Goal: Obtain resource: Obtain resource

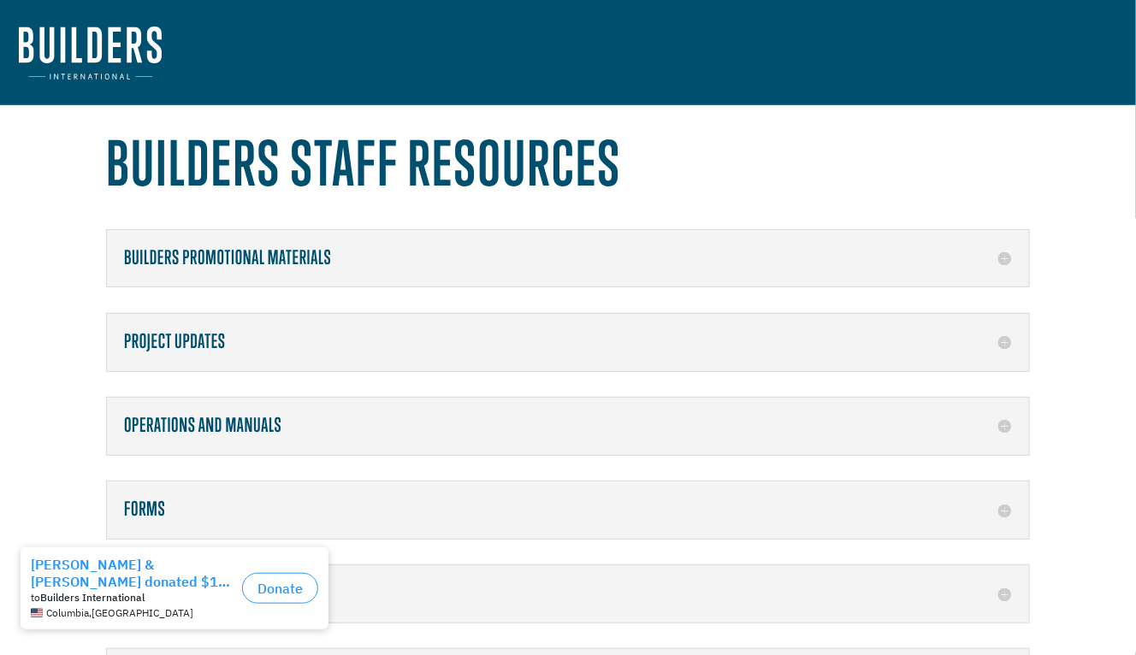
click at [1014, 510] on div "Forms Project Funds Disbursement Request Video Request Form" at bounding box center [568, 510] width 924 height 58
click at [1014, 505] on div "Forms Project Funds Disbursement Request Video Request Form" at bounding box center [568, 510] width 924 height 58
click at [1010, 506] on h5 "Forms" at bounding box center [568, 510] width 888 height 22
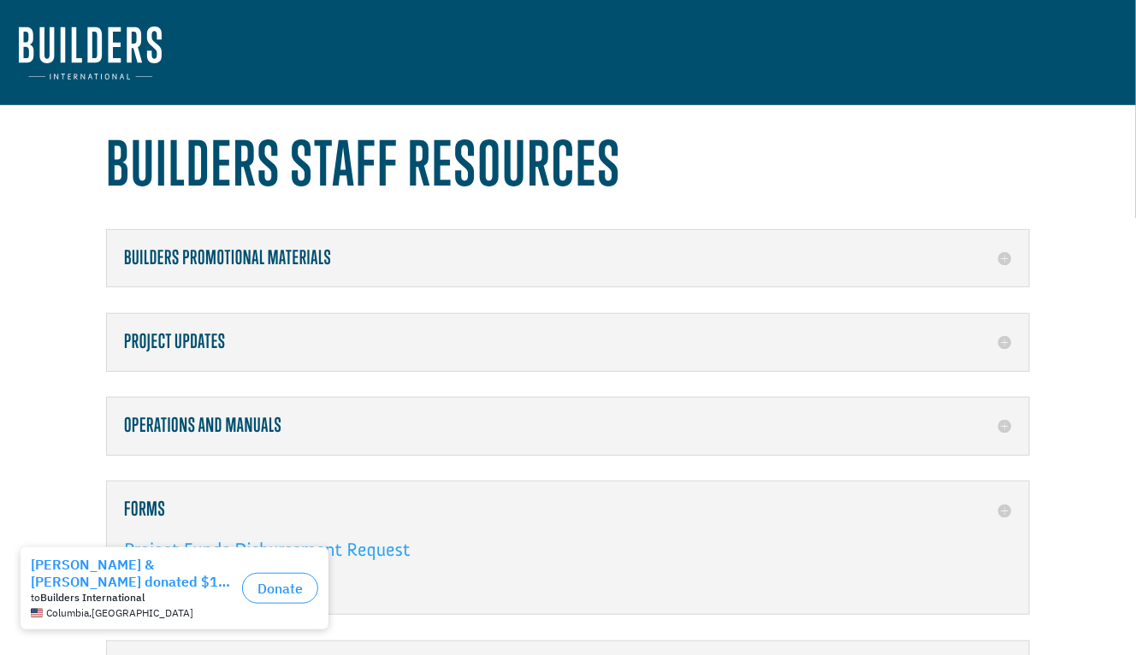
scroll to position [341, 0]
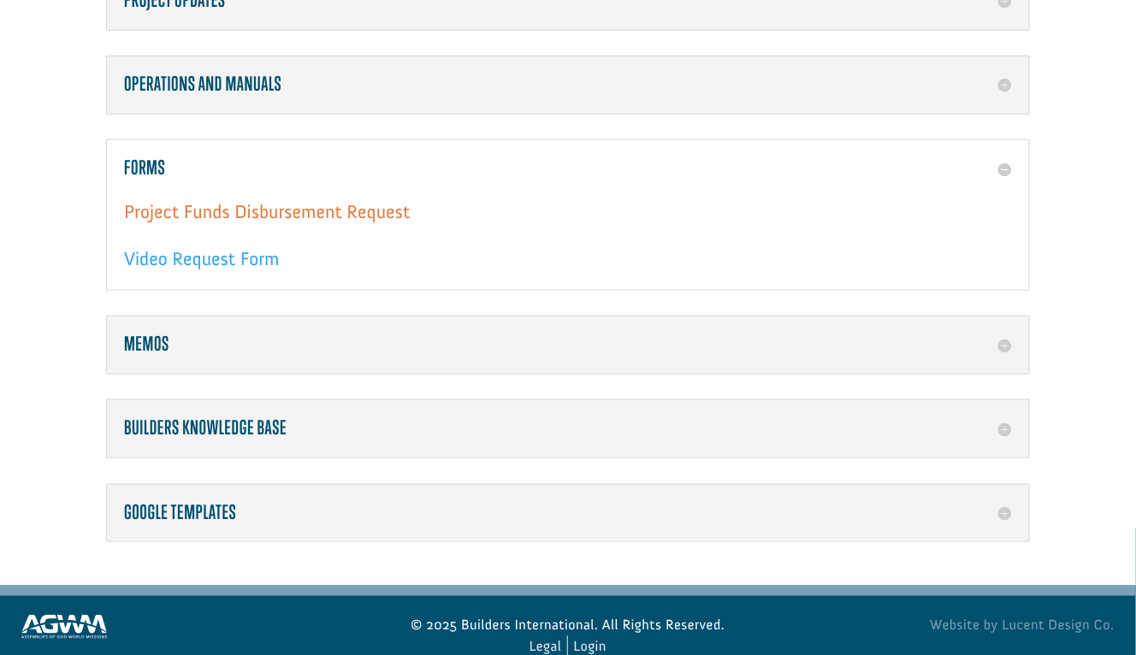
click at [231, 206] on link "Project Funds Disbursement Request" at bounding box center [267, 216] width 286 height 32
